Goal: Task Accomplishment & Management: Use online tool/utility

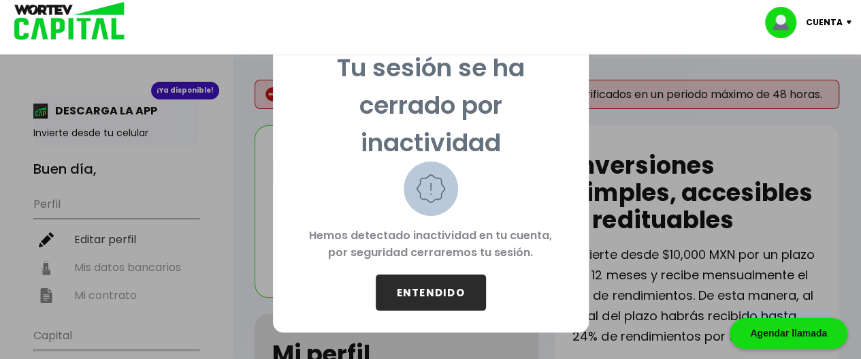
click at [416, 293] on button "ENTENDIDO" at bounding box center [431, 292] width 110 height 36
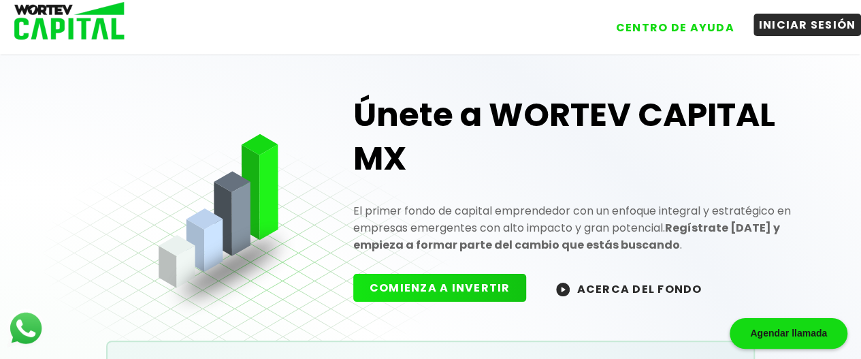
click at [802, 29] on button "INICIAR SESIÓN" at bounding box center [807, 25] width 108 height 22
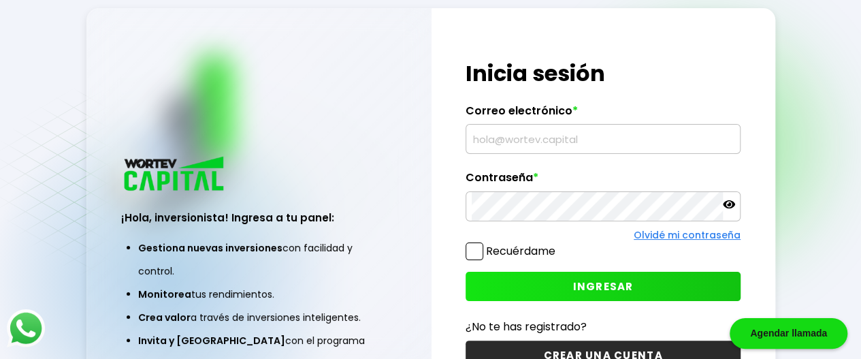
click at [663, 129] on input "text" at bounding box center [602, 139] width 263 height 29
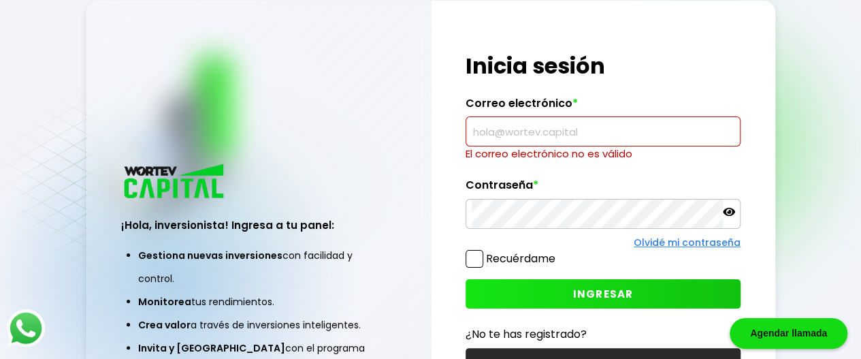
type input "[EMAIL_ADDRESS][DOMAIN_NAME]"
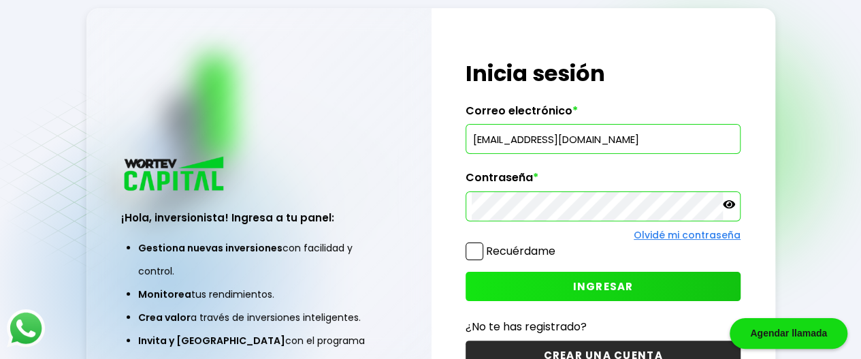
click at [668, 295] on button "INGRESAR" at bounding box center [602, 285] width 275 height 29
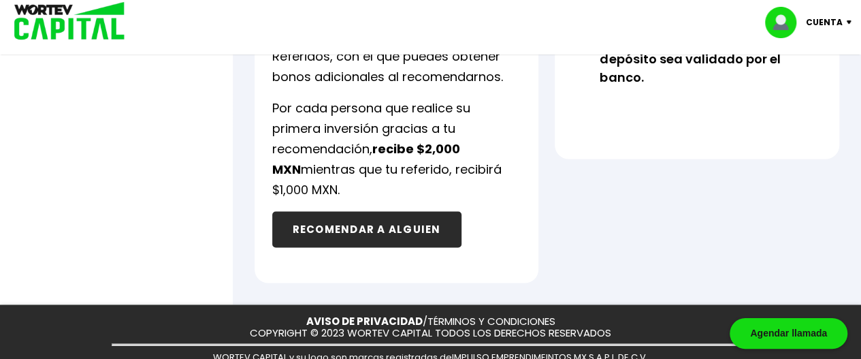
scroll to position [1076, 0]
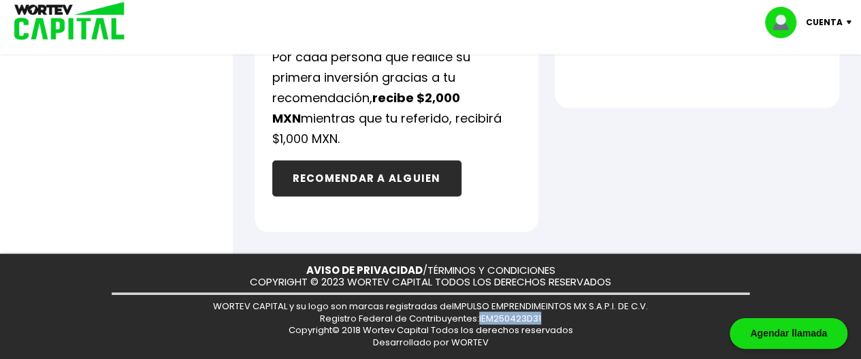
click at [89, 143] on div at bounding box center [430, 179] width 861 height 359
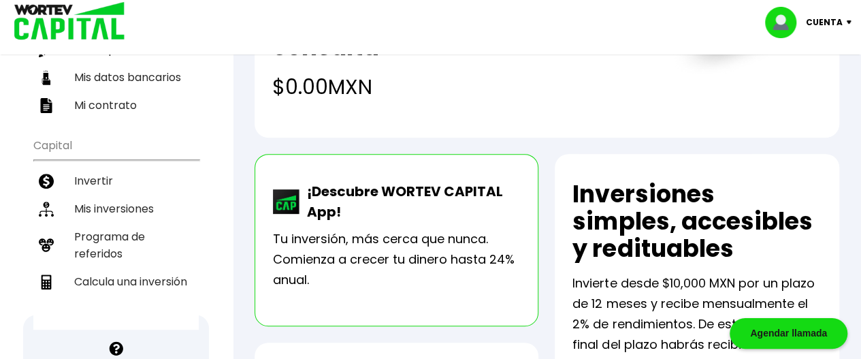
scroll to position [212, 0]
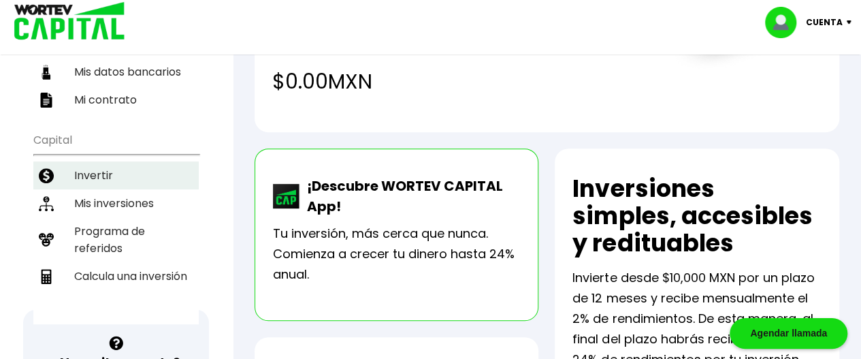
click at [92, 161] on li "Invertir" at bounding box center [115, 175] width 165 height 28
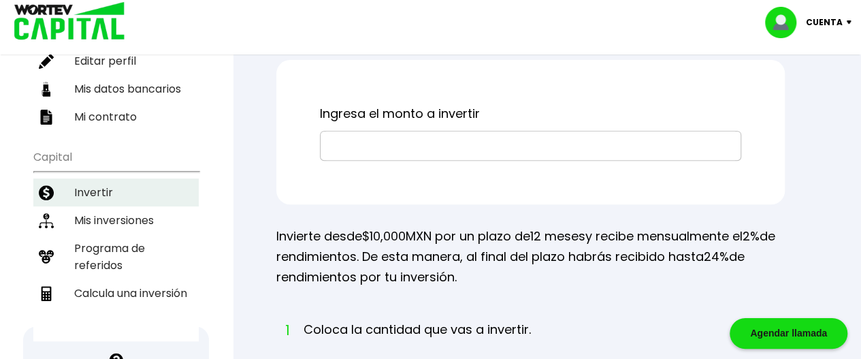
scroll to position [205, 0]
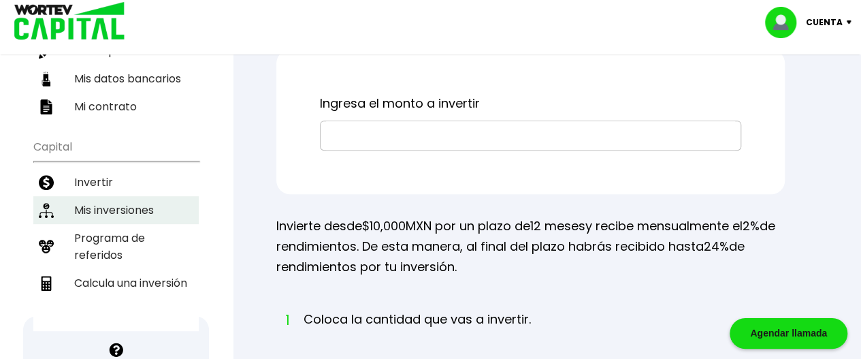
click at [84, 196] on li "Mis inversiones" at bounding box center [115, 210] width 165 height 28
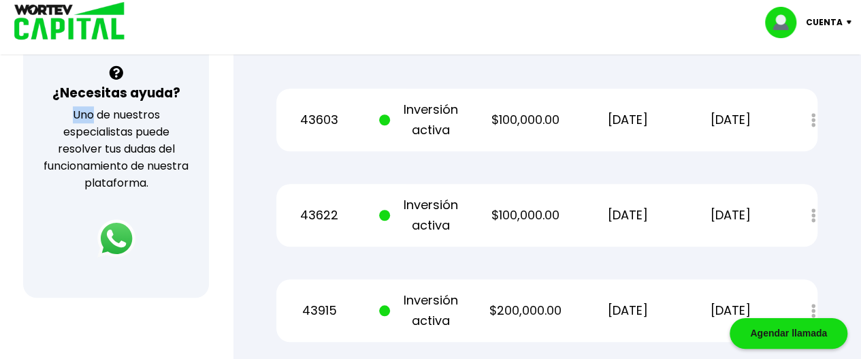
scroll to position [475, 0]
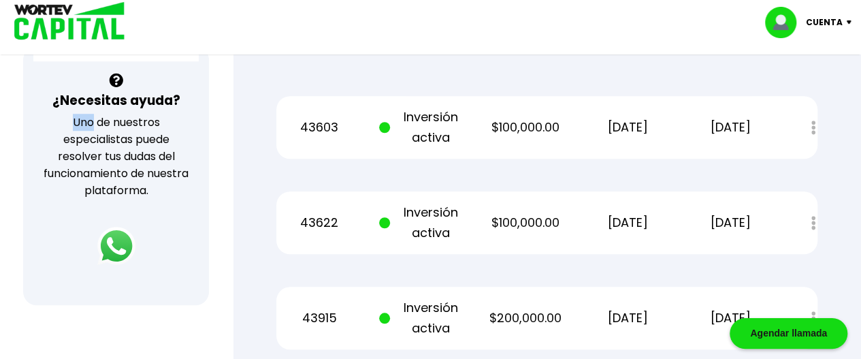
click at [30, 118] on div "¿Necesitas ayuda? Uno de nuestros especialistas puede resolver tus dudas del fu…" at bounding box center [116, 175] width 186 height 259
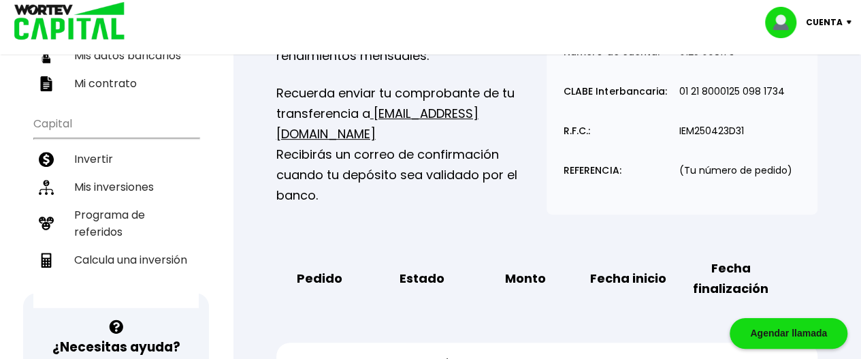
scroll to position [220, 0]
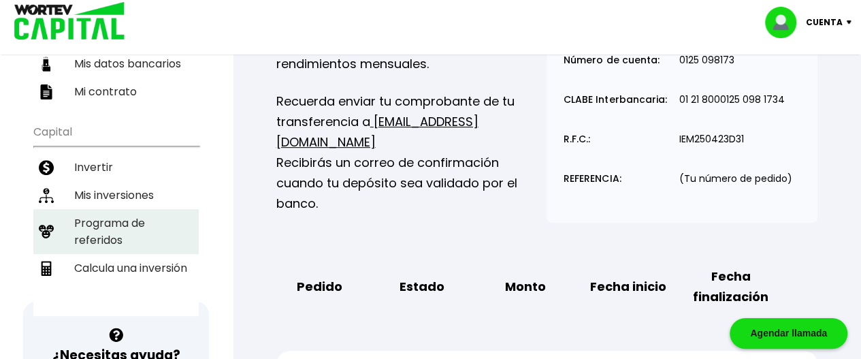
click at [94, 209] on li "Programa de referidos" at bounding box center [115, 231] width 165 height 45
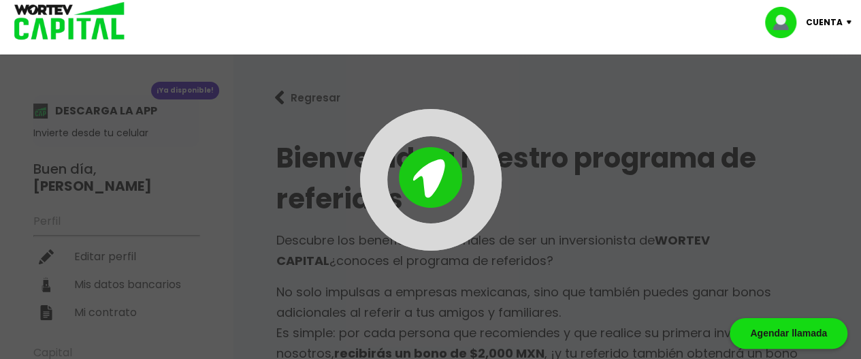
type input "[URL][DOMAIN_NAME]"
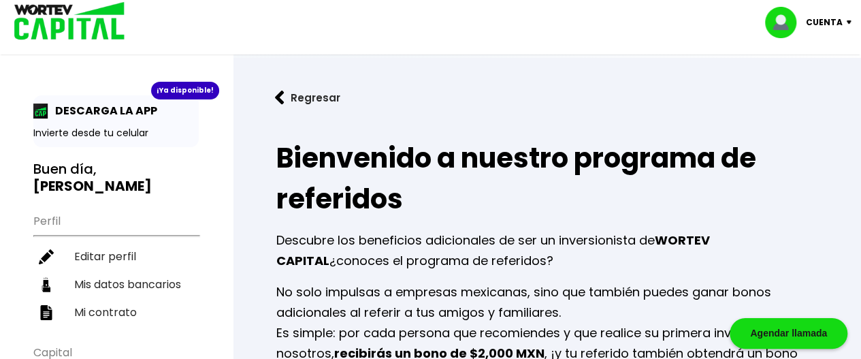
click at [177, 93] on div "¡Ya disponible!" at bounding box center [185, 91] width 68 height 18
click at [64, 114] on p "DESCARGA LA APP" at bounding box center [102, 110] width 109 height 17
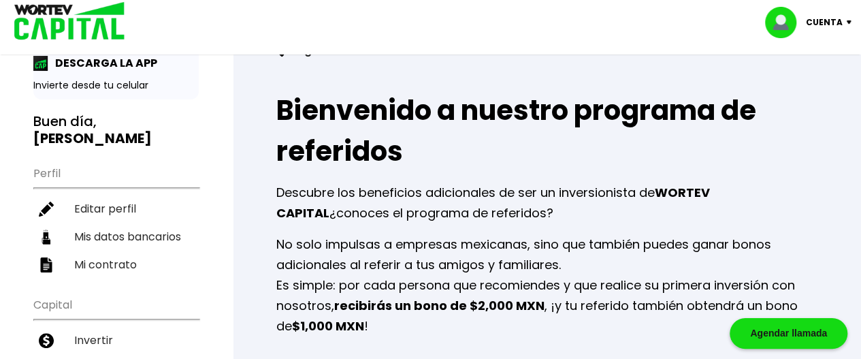
scroll to position [61, 0]
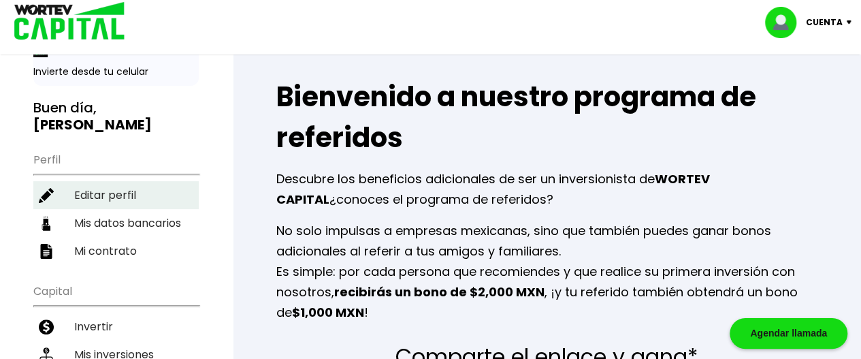
click at [91, 181] on li "Editar perfil" at bounding box center [115, 195] width 165 height 28
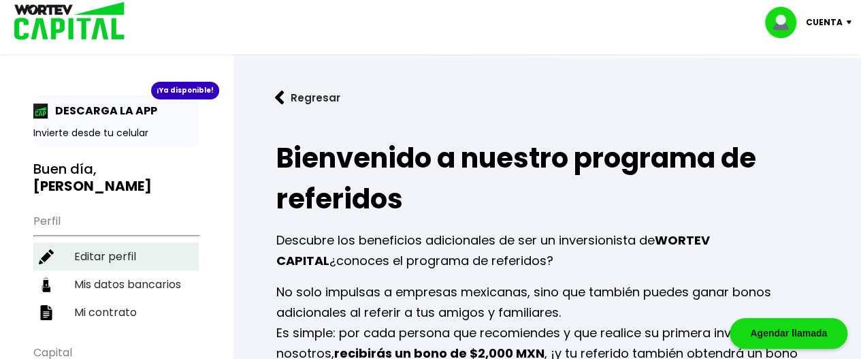
select select "Hombre"
select select "Posgrado"
select select "MX"
select select "Banorte"
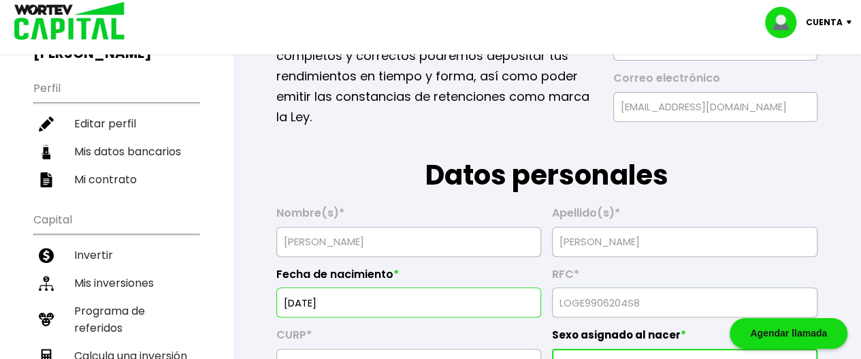
scroll to position [124, 0]
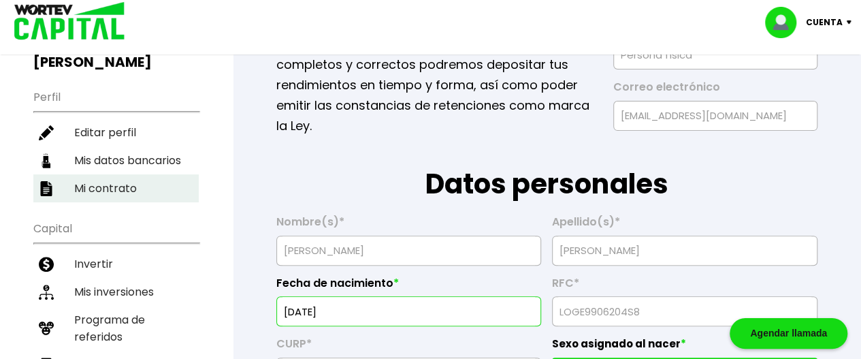
click at [87, 174] on li "Mi contrato" at bounding box center [115, 188] width 165 height 28
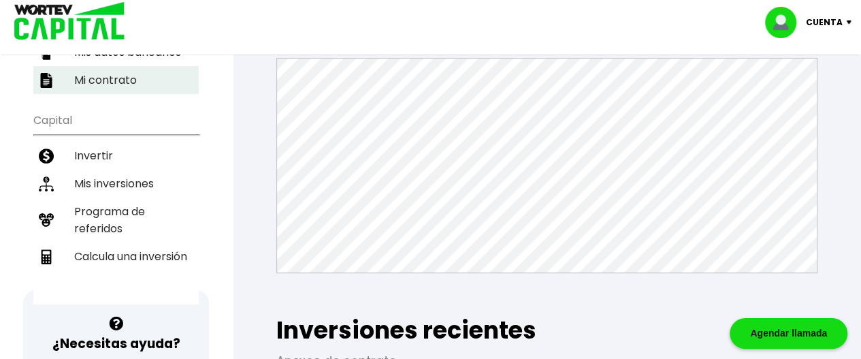
scroll to position [233, 0]
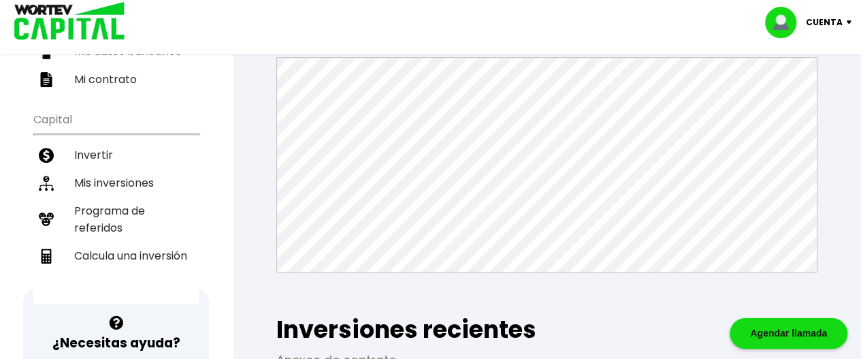
click at [839, 111] on div "Regresar Mi contrato Este documento te protege a ti como inversionista, plantea…" at bounding box center [547, 282] width 628 height 914
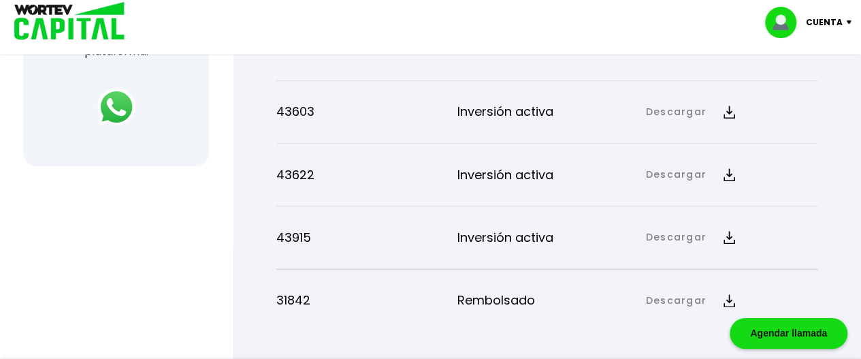
scroll to position [605, 0]
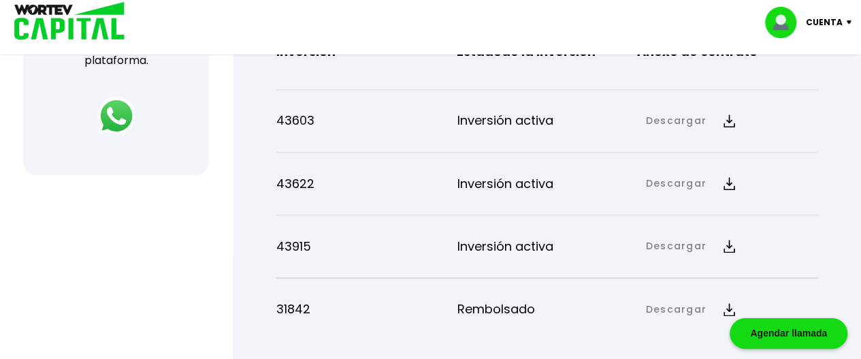
click at [726, 246] on img at bounding box center [729, 245] width 12 height 13
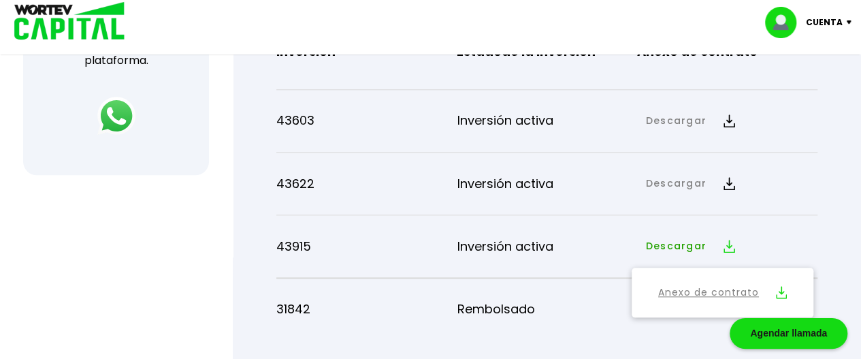
click at [731, 292] on link "Anexo de contrato" at bounding box center [708, 292] width 101 height 17
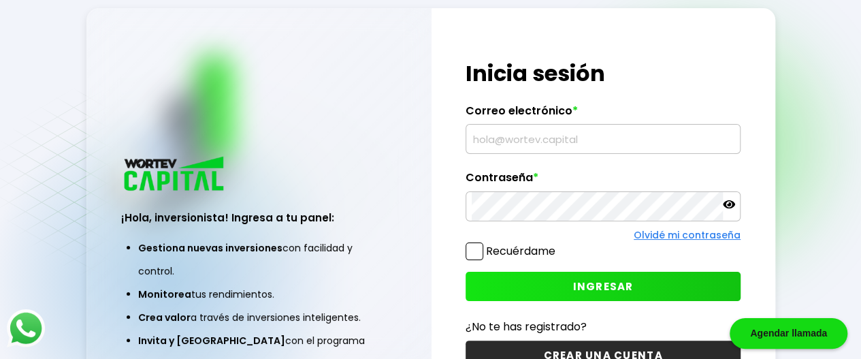
click at [675, 142] on input "text" at bounding box center [602, 139] width 263 height 29
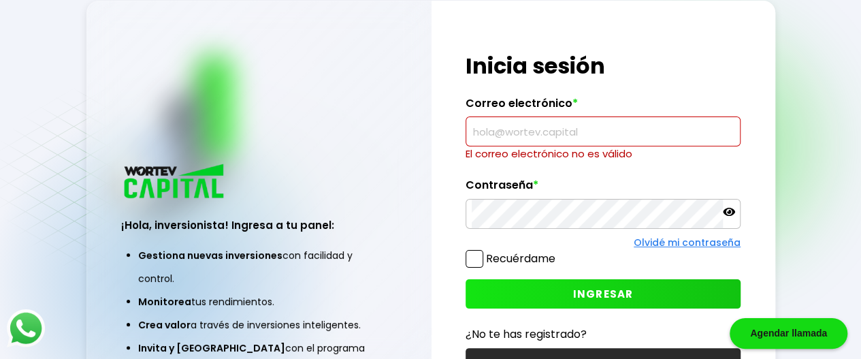
type input "[EMAIL_ADDRESS][DOMAIN_NAME]"
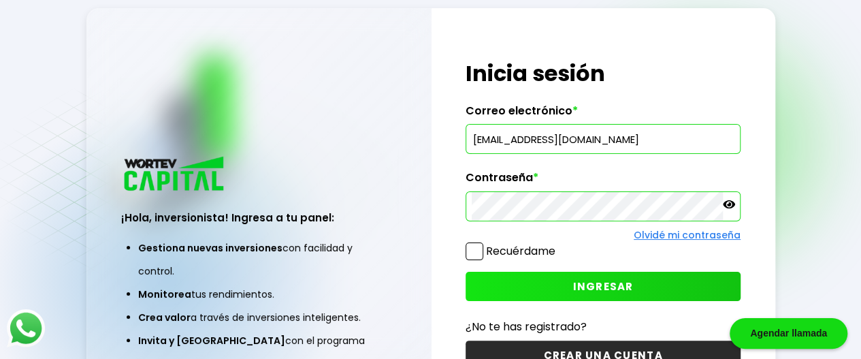
click at [520, 282] on button "INGRESAR" at bounding box center [602, 285] width 275 height 29
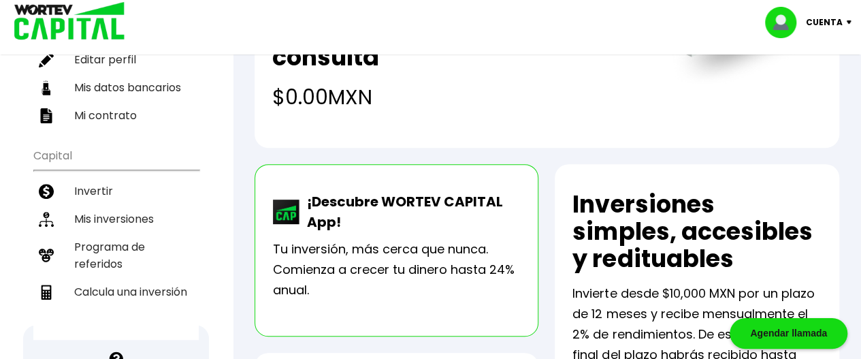
scroll to position [198, 0]
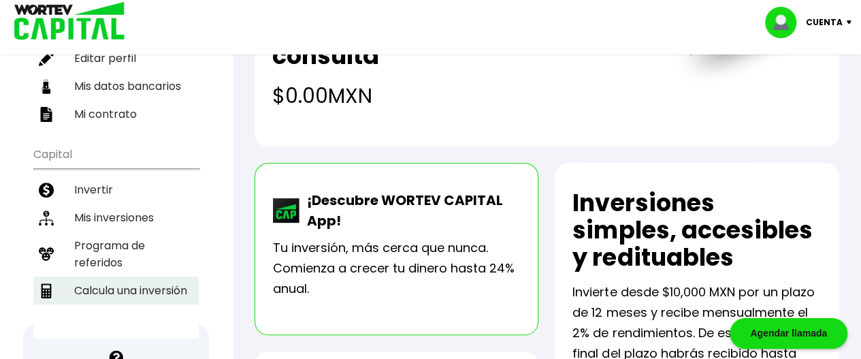
click at [105, 276] on li "Calcula una inversión" at bounding box center [115, 290] width 165 height 28
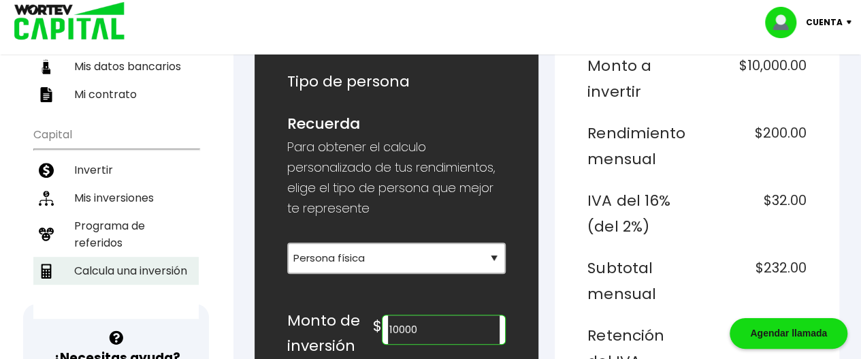
scroll to position [249, 0]
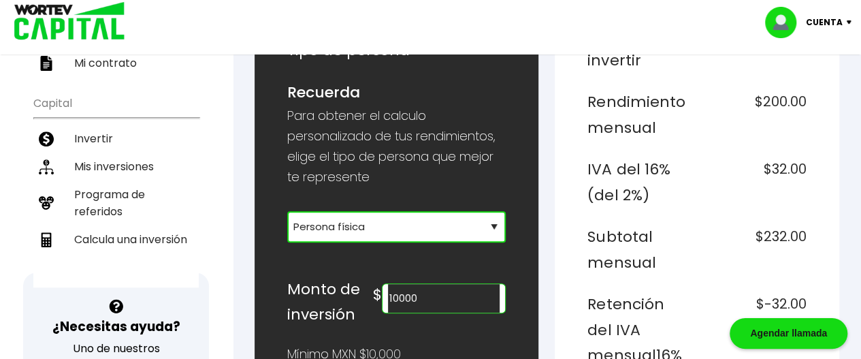
click at [320, 211] on select "Selecciona tu tipo de persona Persona Física que emite factura Persona física P…" at bounding box center [396, 226] width 219 height 31
select select "2"
click at [287, 211] on select "Selecciona tu tipo de persona Persona Física que emite factura Persona física P…" at bounding box center [396, 226] width 219 height 31
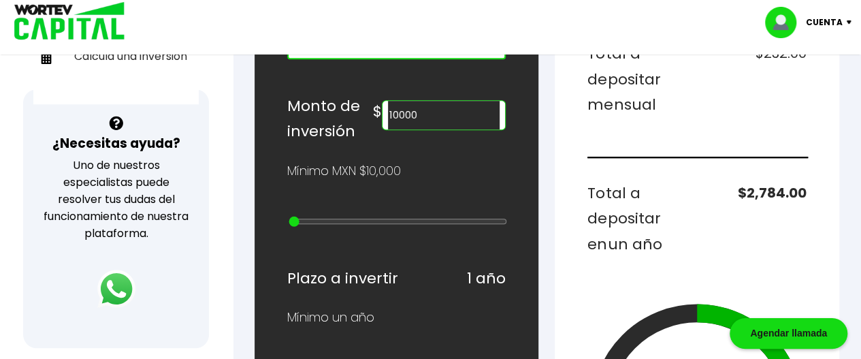
scroll to position [429, 0]
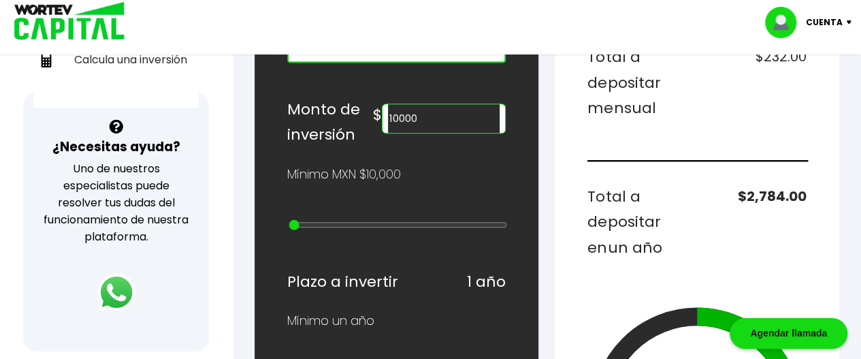
click at [452, 113] on input "10000" at bounding box center [444, 118] width 112 height 29
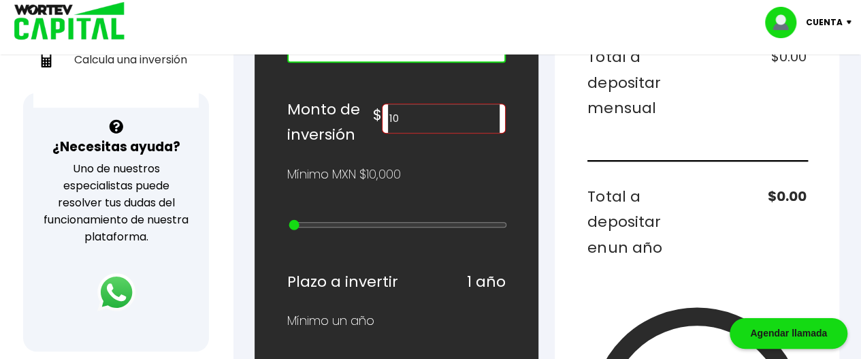
type input "1"
type input "400000"
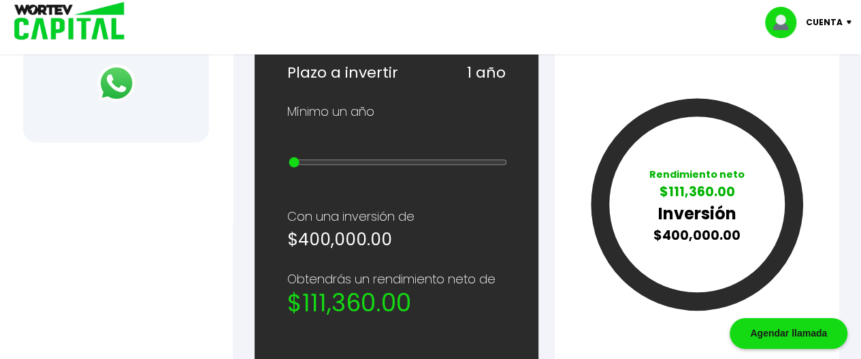
scroll to position [638, 0]
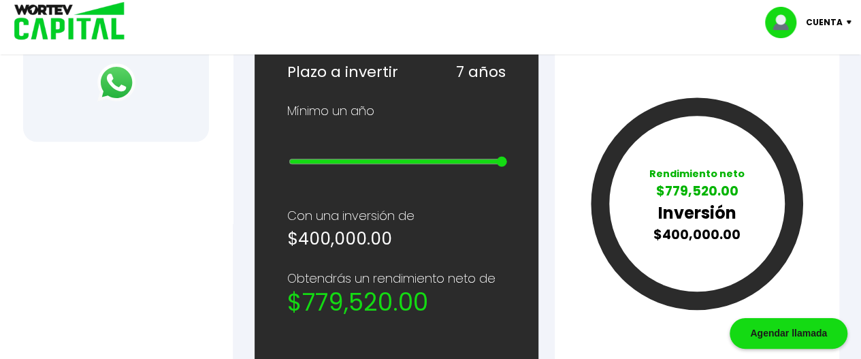
type input "10"
click at [516, 151] on div "¿Cuánto quieres invertir? WORTEV CAPITAL crece tu dinero apoyando empresas mexi…" at bounding box center [396, 195] width 284 height 1304
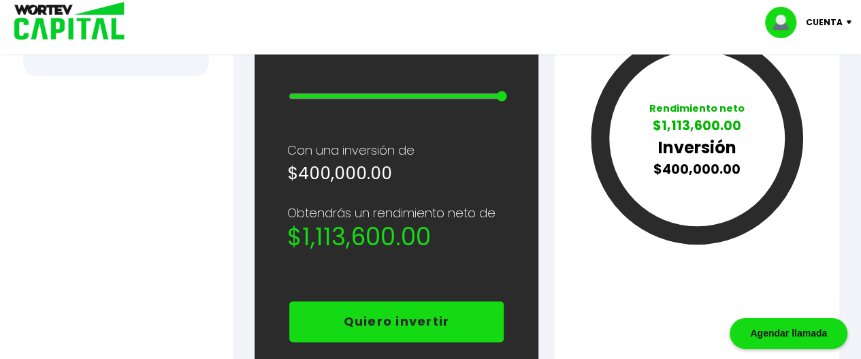
scroll to position [701, 0]
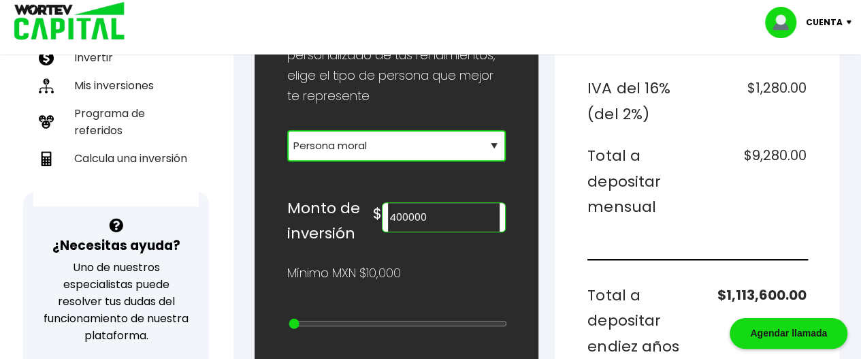
scroll to position [323, 0]
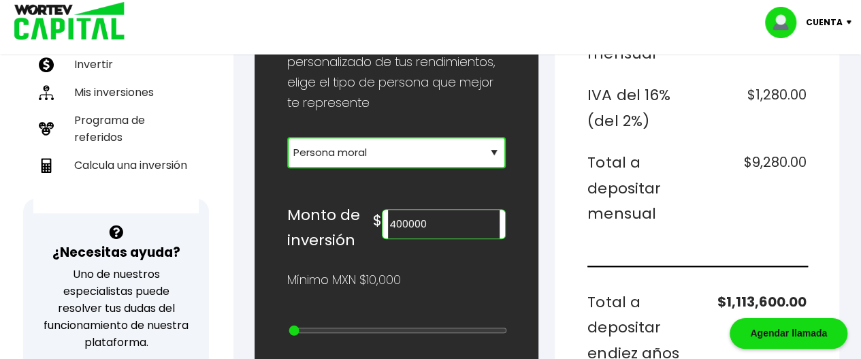
click at [314, 153] on select "Selecciona tu tipo de persona Persona Física que emite factura Persona física P…" at bounding box center [396, 152] width 219 height 31
select select "1"
click at [287, 137] on select "Selecciona tu tipo de persona Persona Física que emite factura Persona física P…" at bounding box center [396, 152] width 219 height 31
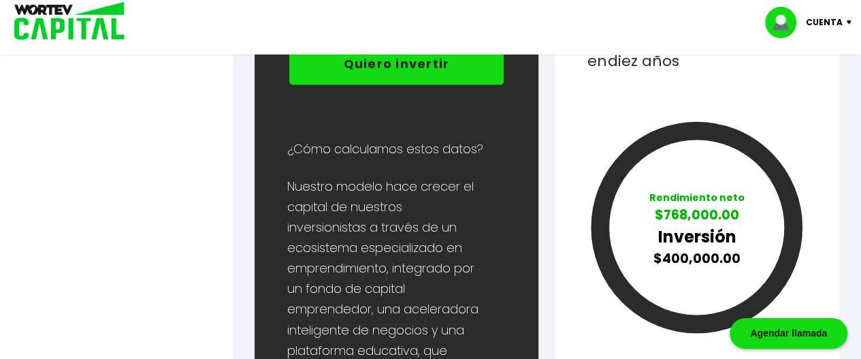
scroll to position [961, 0]
